Goal: Information Seeking & Learning: Learn about a topic

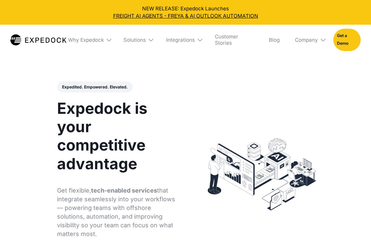
select select
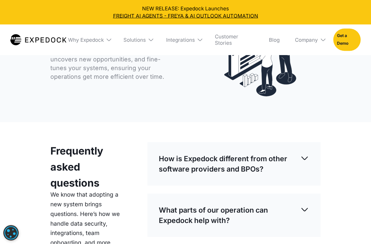
scroll to position [1733, 0]
click at [304, 205] on img at bounding box center [304, 209] width 9 height 9
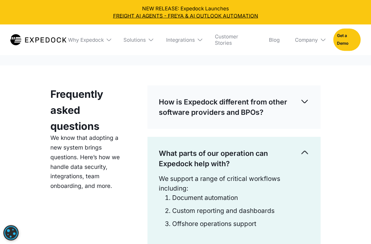
click at [308, 97] on img at bounding box center [304, 101] width 9 height 9
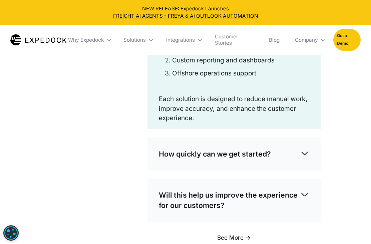
scroll to position [1988, 0]
click at [308, 149] on img at bounding box center [304, 153] width 9 height 9
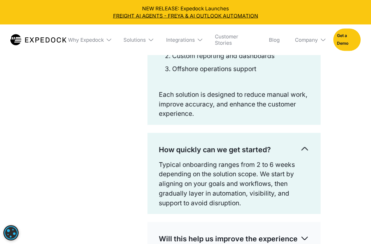
scroll to position [2012, 0]
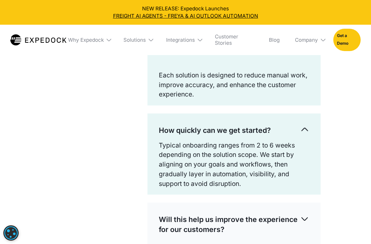
click at [305, 214] on img at bounding box center [304, 218] width 9 height 9
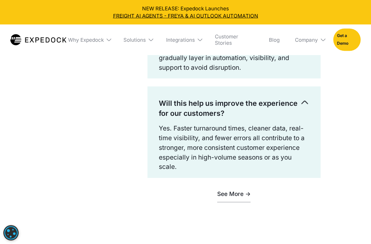
scroll to position [2128, 0]
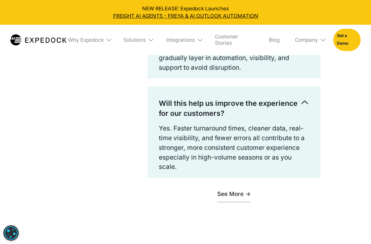
click at [239, 186] on link "See More ->" at bounding box center [233, 194] width 33 height 16
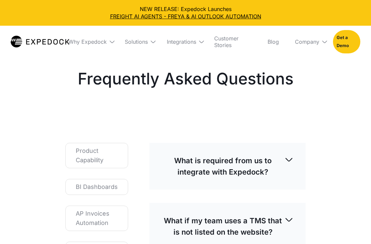
select select
click at [321, 47] on div "Company" at bounding box center [308, 42] width 38 height 32
click at [314, 68] on link "About Us" at bounding box center [308, 66] width 38 height 17
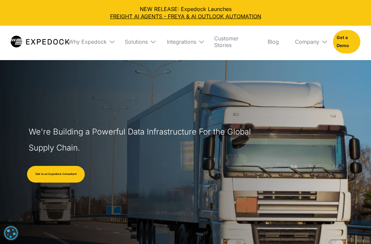
select select
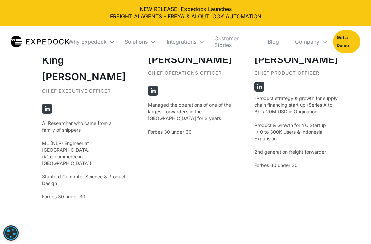
scroll to position [1289, 0]
